Goal: Task Accomplishment & Management: Complete application form

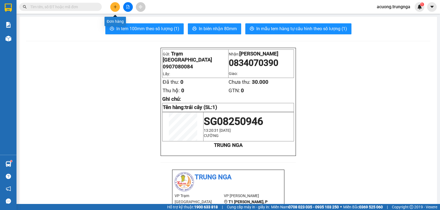
click at [116, 6] on icon "plus" at bounding box center [115, 7] width 4 height 4
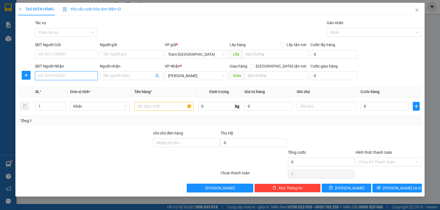
click at [63, 74] on input "SĐT Người Nhận" at bounding box center [66, 75] width 63 height 9
type input "0817763769"
type input "Hiên"
drag, startPoint x: 49, startPoint y: 108, endPoint x: 9, endPoint y: 106, distance: 40.7
click at [0, 108] on div "TẠO ĐƠN HÀNG Yêu cầu xuất hóa đơn điện tử Transit Pickup Surcharge Ids Transit …" at bounding box center [220, 105] width 440 height 210
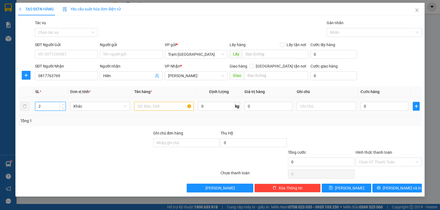
type input "2"
click at [153, 105] on input "text" at bounding box center [163, 106] width 59 height 9
type input "bao"
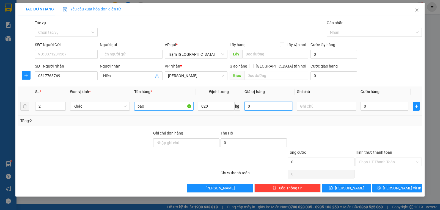
type input "20"
type input "001"
type input "1"
type input "0.010"
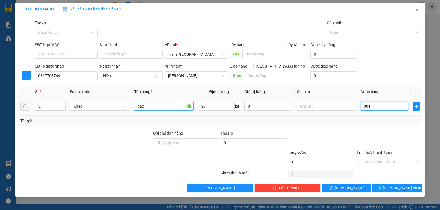
type input "10"
type input "00.100"
type input "100"
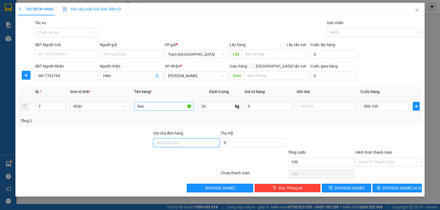
type input "100.000"
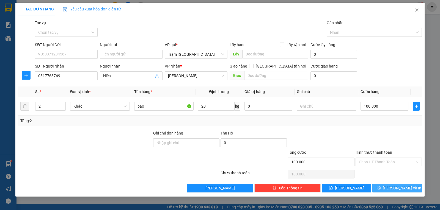
click at [383, 186] on button "[PERSON_NAME] và In" at bounding box center [396, 188] width 49 height 9
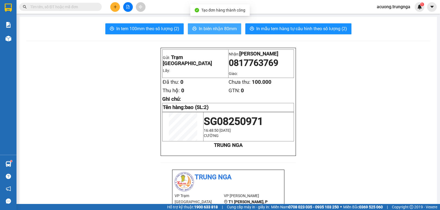
click at [216, 26] on span "In biên nhận 80mm" at bounding box center [218, 28] width 38 height 7
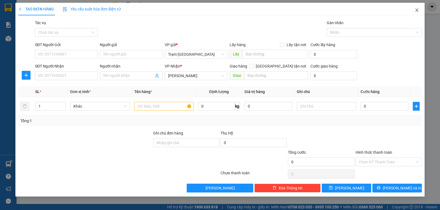
click at [418, 10] on icon "close" at bounding box center [416, 10] width 4 height 4
click at [418, 9] on icon "close" at bounding box center [416, 10] width 4 height 4
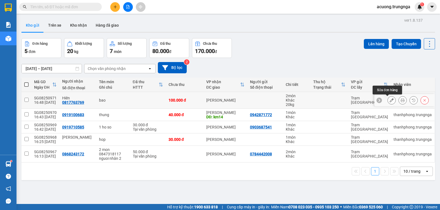
click at [389, 101] on icon at bounding box center [391, 100] width 4 height 4
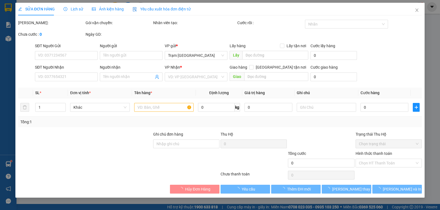
type input "0817763769"
type input "Hiên"
type input "100.000"
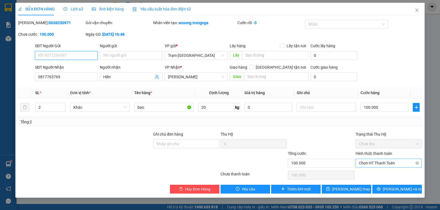
click at [386, 162] on span "Chọn HT Thanh Toán" at bounding box center [388, 163] width 60 height 8
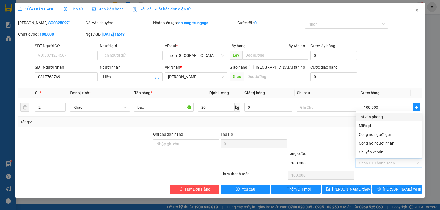
click at [378, 116] on div "Tại văn phòng" at bounding box center [388, 117] width 60 height 6
type input "0"
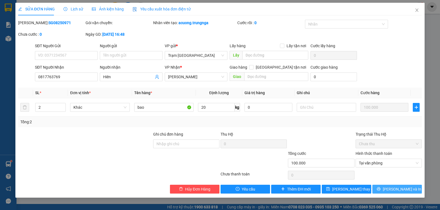
click at [393, 189] on span "[PERSON_NAME] và In" at bounding box center [401, 189] width 38 height 6
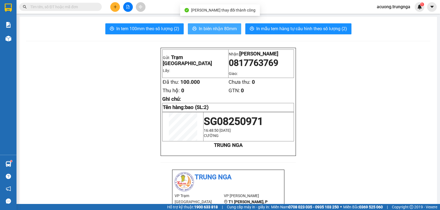
click at [226, 27] on span "In biên nhận 80mm" at bounding box center [218, 28] width 38 height 7
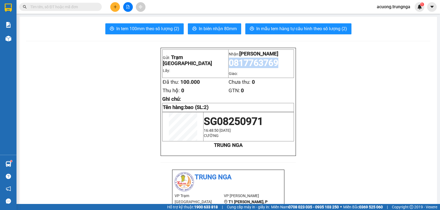
drag, startPoint x: 279, startPoint y: 65, endPoint x: 229, endPoint y: 66, distance: 50.8
click at [229, 66] on p "0817763769" at bounding box center [261, 63] width 65 height 10
copy span "0817763769"
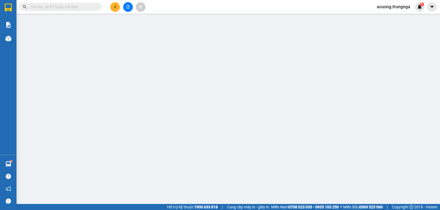
type input "0817763769"
type input "Hiên"
type input "100.000"
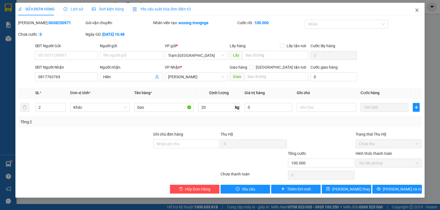
click at [417, 9] on icon "close" at bounding box center [416, 10] width 4 height 4
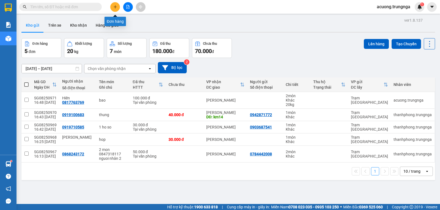
click at [112, 8] on button at bounding box center [115, 7] width 10 height 10
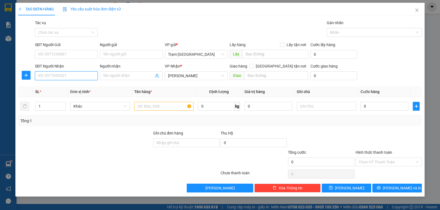
drag, startPoint x: 71, startPoint y: 77, endPoint x: 61, endPoint y: 68, distance: 13.0
click at [71, 77] on input "SĐT Người Nhận" at bounding box center [66, 75] width 63 height 9
type input "0908059459"
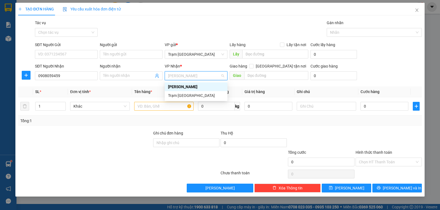
click at [174, 84] on div "[PERSON_NAME]" at bounding box center [196, 87] width 56 height 6
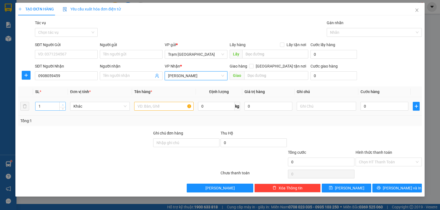
type input "2"
click at [62, 106] on span "up" at bounding box center [62, 104] width 3 height 3
type input "7"
type input "bao"
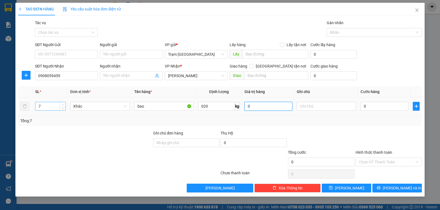
type input "20"
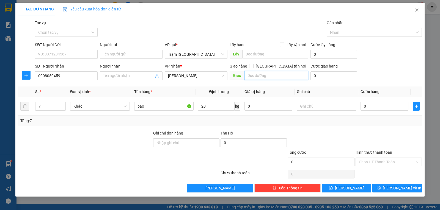
click at [278, 78] on input "text" at bounding box center [276, 75] width 64 height 9
type input "Ngã 2"
click at [382, 105] on input "0" at bounding box center [384, 106] width 48 height 9
type input "003"
type input "3"
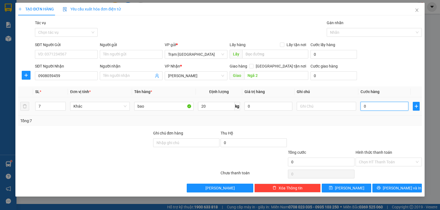
type input "3"
type input "0.035"
type input "35"
type input "00.350"
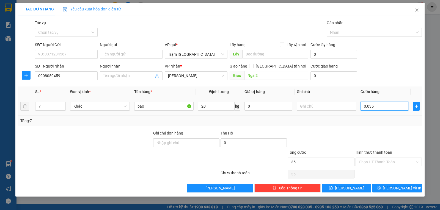
type input "350"
type input "350.000"
click at [383, 162] on input "Hình thức thanh toán" at bounding box center [386, 162] width 56 height 8
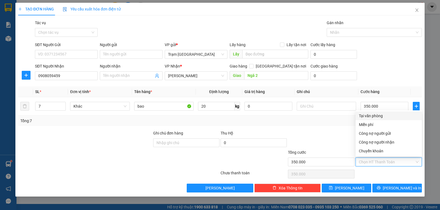
click at [372, 115] on div "Tại văn phòng" at bounding box center [388, 116] width 60 height 6
type input "0"
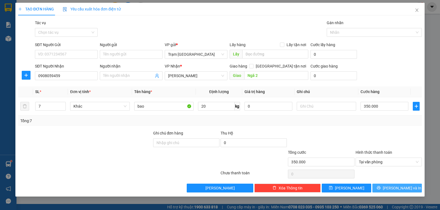
click at [395, 186] on span "[PERSON_NAME] và In" at bounding box center [401, 188] width 38 height 6
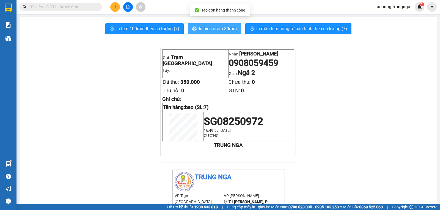
click at [203, 26] on span "In biên nhận 80mm" at bounding box center [218, 28] width 38 height 7
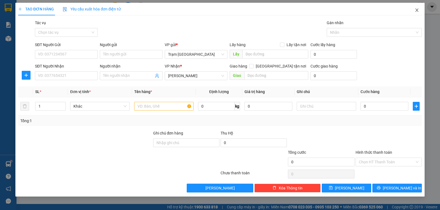
click at [416, 10] on icon "close" at bounding box center [416, 10] width 4 height 4
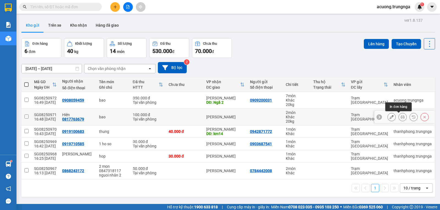
click at [400, 117] on icon at bounding box center [402, 117] width 4 height 4
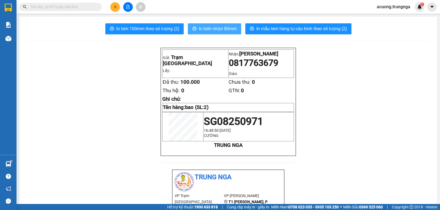
click at [209, 28] on span "In biên nhận 80mm" at bounding box center [218, 28] width 38 height 7
